Goal: Information Seeking & Learning: Learn about a topic

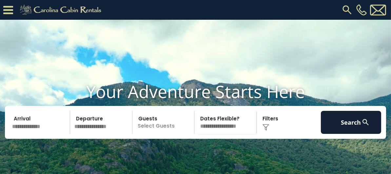
click at [0, 0] on link "Owner Login" at bounding box center [0, 0] width 0 height 0
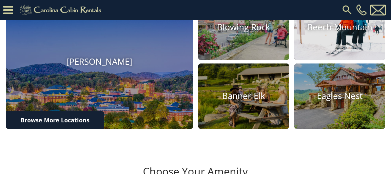
scroll to position [262, 0]
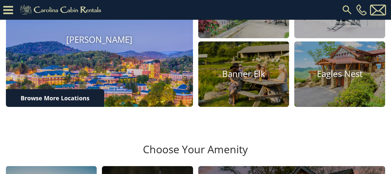
click at [98, 72] on img at bounding box center [99, 39] width 206 height 147
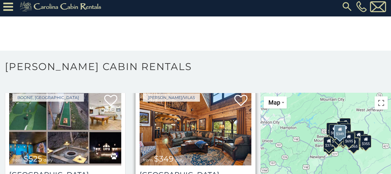
scroll to position [164, 0]
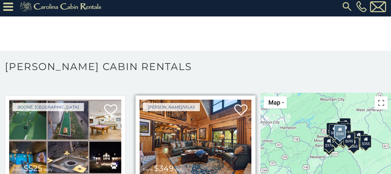
click at [172, 110] on img at bounding box center [196, 136] width 112 height 75
click at [181, 105] on img at bounding box center [196, 136] width 112 height 75
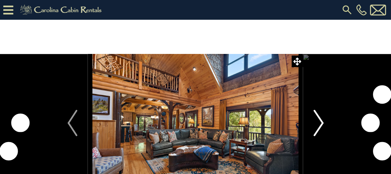
click at [320, 119] on img "Next" at bounding box center [319, 123] width 10 height 26
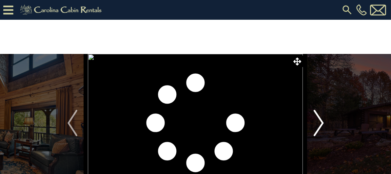
click at [320, 119] on img "Next" at bounding box center [319, 123] width 10 height 26
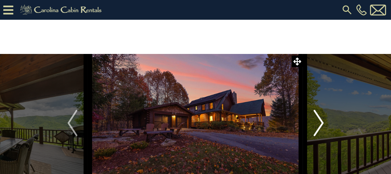
click at [320, 119] on img "Next" at bounding box center [319, 123] width 10 height 26
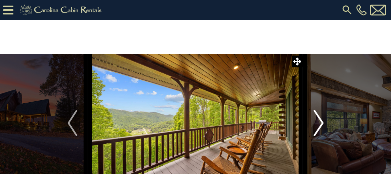
click at [320, 119] on img "Next" at bounding box center [319, 123] width 10 height 26
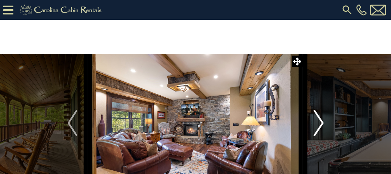
click at [320, 119] on img "Next" at bounding box center [319, 123] width 10 height 26
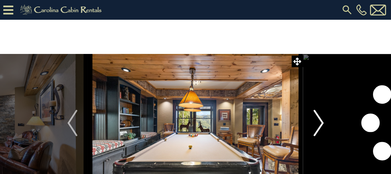
click at [320, 119] on img "Next" at bounding box center [319, 123] width 10 height 26
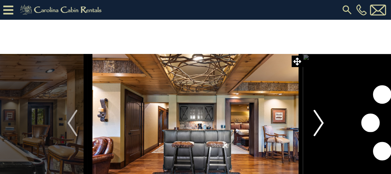
click at [320, 119] on img "Next" at bounding box center [319, 123] width 10 height 26
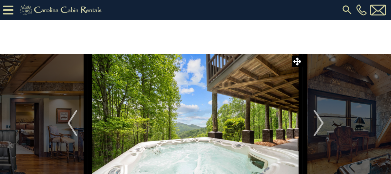
click at [0, 0] on link "Homes in Our Portfolio For Sale" at bounding box center [0, 0] width 0 height 0
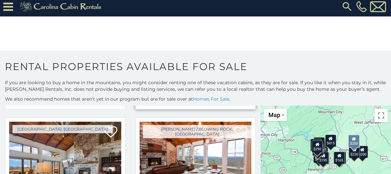
scroll to position [164, 0]
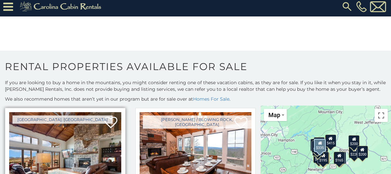
click at [65, 122] on img at bounding box center [65, 149] width 112 height 75
click at [75, 118] on img at bounding box center [65, 149] width 112 height 75
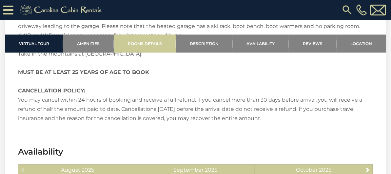
scroll to position [1083, 0]
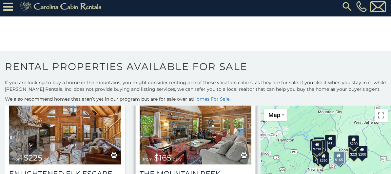
scroll to position [197, 0]
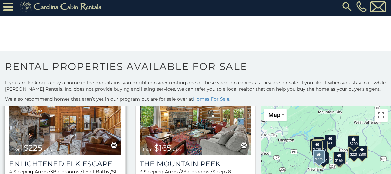
click at [73, 100] on img at bounding box center [65, 116] width 112 height 75
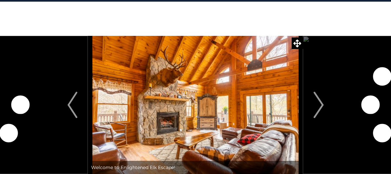
scroll to position [33, 0]
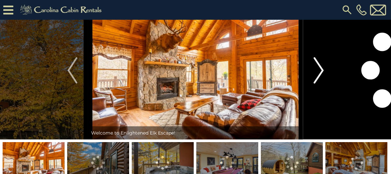
click at [324, 87] on button "Next" at bounding box center [319, 70] width 31 height 138
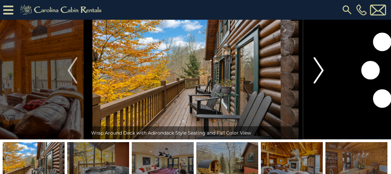
click at [324, 87] on button "Next" at bounding box center [319, 70] width 31 height 138
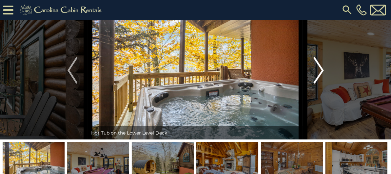
click at [324, 87] on button "Next" at bounding box center [319, 70] width 31 height 138
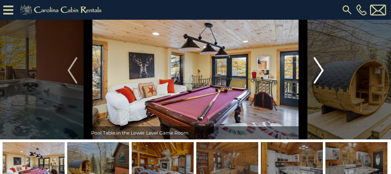
click at [324, 87] on button "Next" at bounding box center [319, 70] width 31 height 138
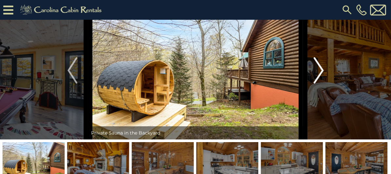
click at [324, 87] on button "Next" at bounding box center [319, 70] width 31 height 138
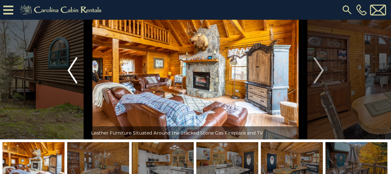
click at [72, 83] on img "Previous" at bounding box center [73, 70] width 10 height 26
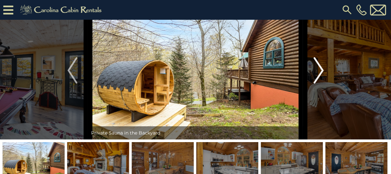
click at [323, 83] on img "Next" at bounding box center [319, 70] width 10 height 26
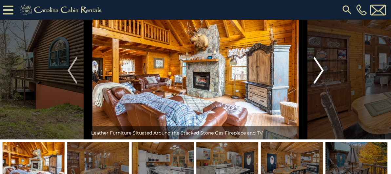
click at [323, 83] on img "Next" at bounding box center [319, 70] width 10 height 26
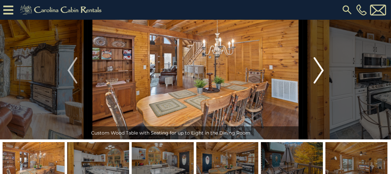
click at [323, 83] on img "Next" at bounding box center [319, 70] width 10 height 26
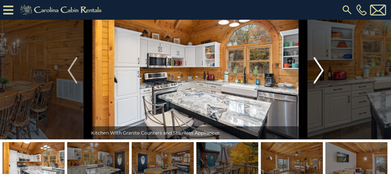
click at [323, 83] on img "Next" at bounding box center [319, 70] width 10 height 26
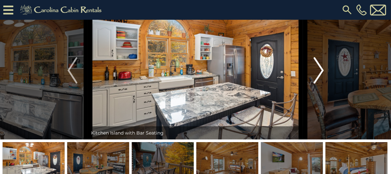
click at [323, 83] on img "Next" at bounding box center [319, 70] width 10 height 26
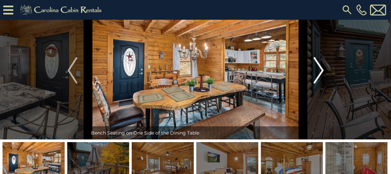
click at [323, 83] on img "Next" at bounding box center [319, 70] width 10 height 26
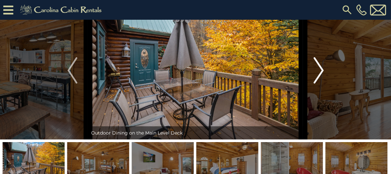
click at [323, 83] on img "Next" at bounding box center [319, 70] width 10 height 26
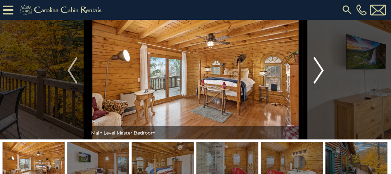
click at [323, 83] on img "Next" at bounding box center [319, 70] width 10 height 26
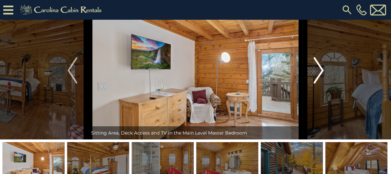
click at [323, 83] on img "Next" at bounding box center [319, 70] width 10 height 26
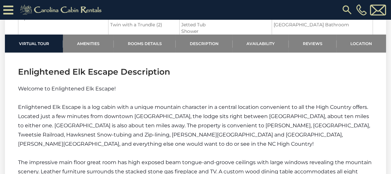
scroll to position [787, 0]
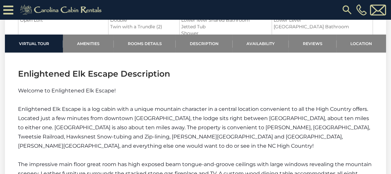
click at [0, 0] on link "Rental Program" at bounding box center [0, 0] width 0 height 0
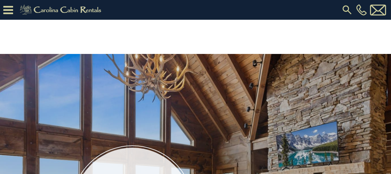
click at [0, 0] on link "Homes in Our Portfolio For Sale" at bounding box center [0, 0] width 0 height 0
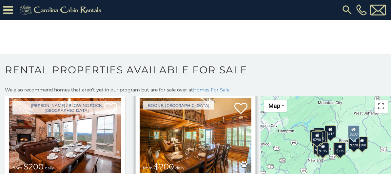
scroll to position [1131, 0]
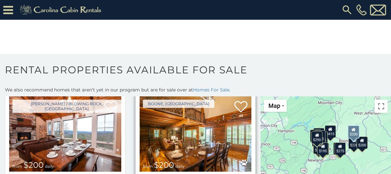
click at [162, 105] on img at bounding box center [196, 133] width 112 height 75
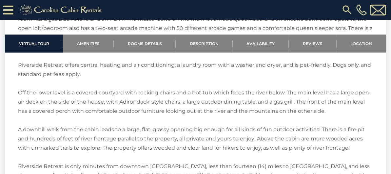
scroll to position [1017, 0]
